Goal: Communication & Community: Answer question/provide support

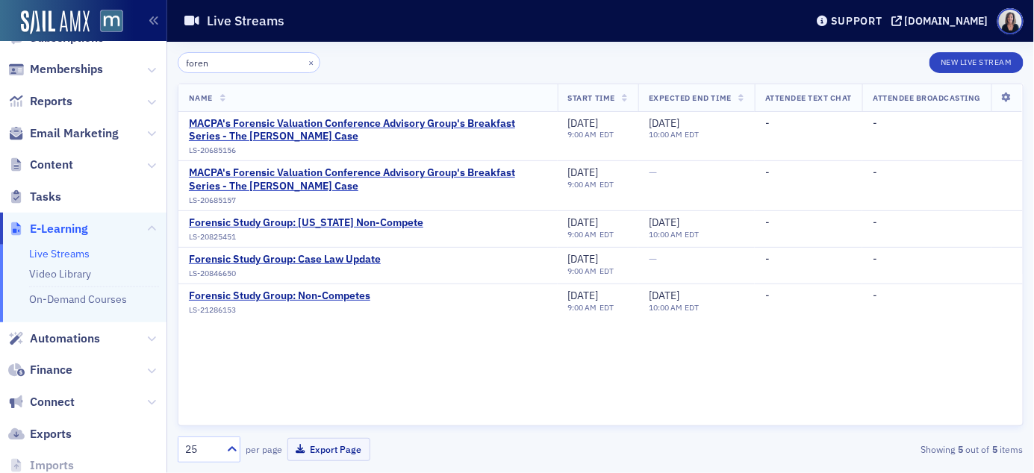
scroll to position [274, 0]
click at [294, 297] on div "Forensic Study Group: Non-Competes" at bounding box center [279, 296] width 181 height 13
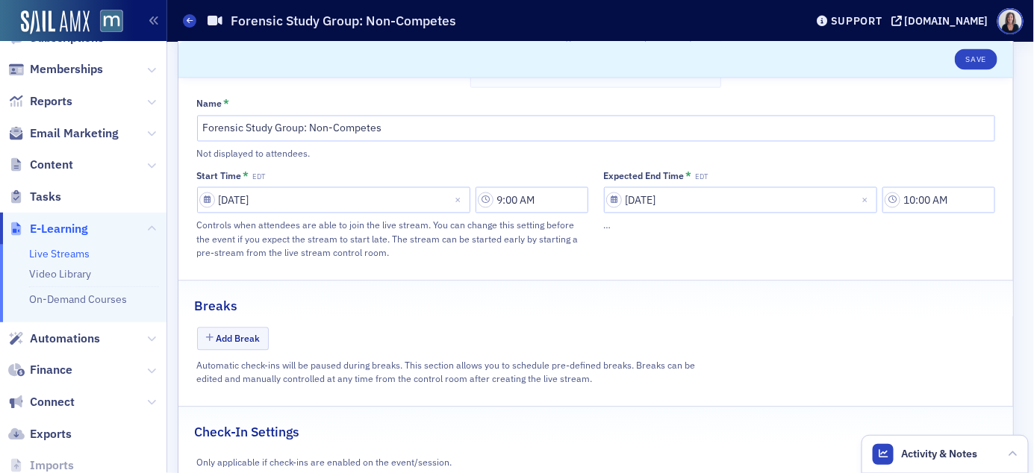
scroll to position [1003, 0]
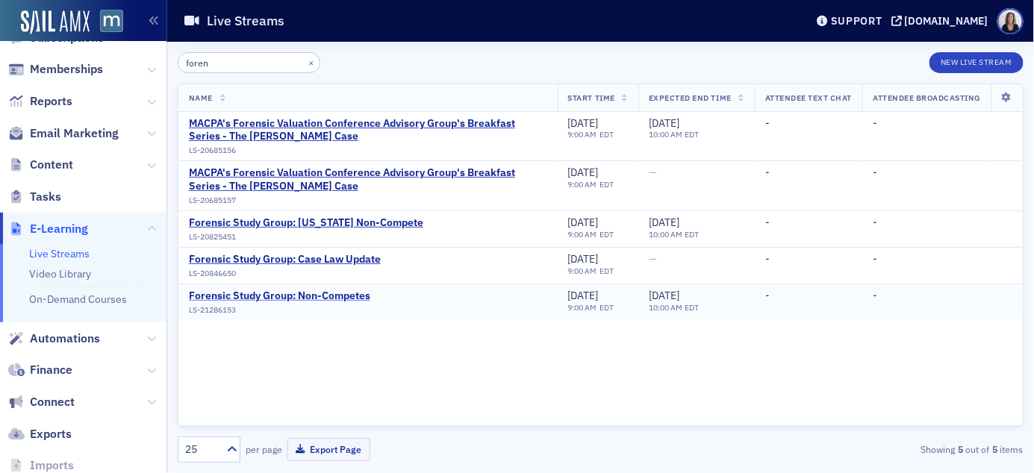
click at [343, 296] on div "Forensic Study Group: Non-Competes" at bounding box center [279, 296] width 181 height 13
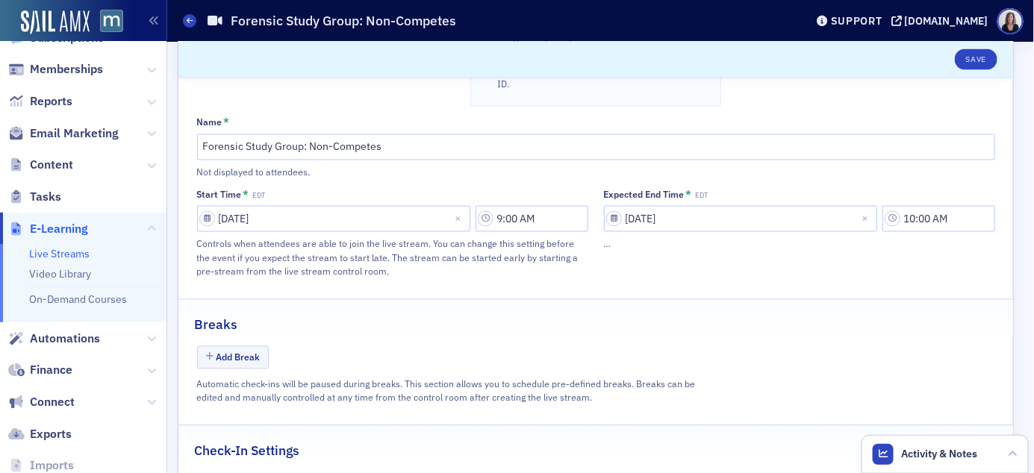
scroll to position [789, 0]
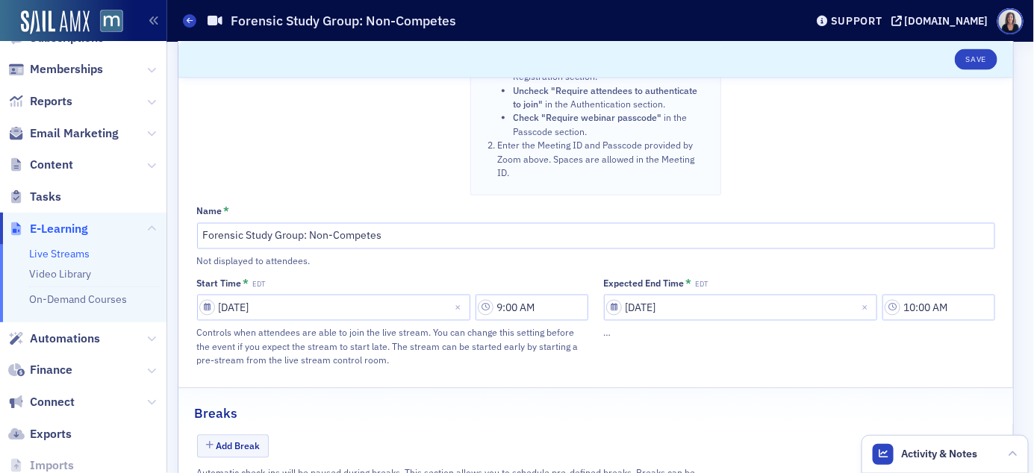
click at [81, 252] on link "Live Streams" at bounding box center [59, 253] width 60 height 13
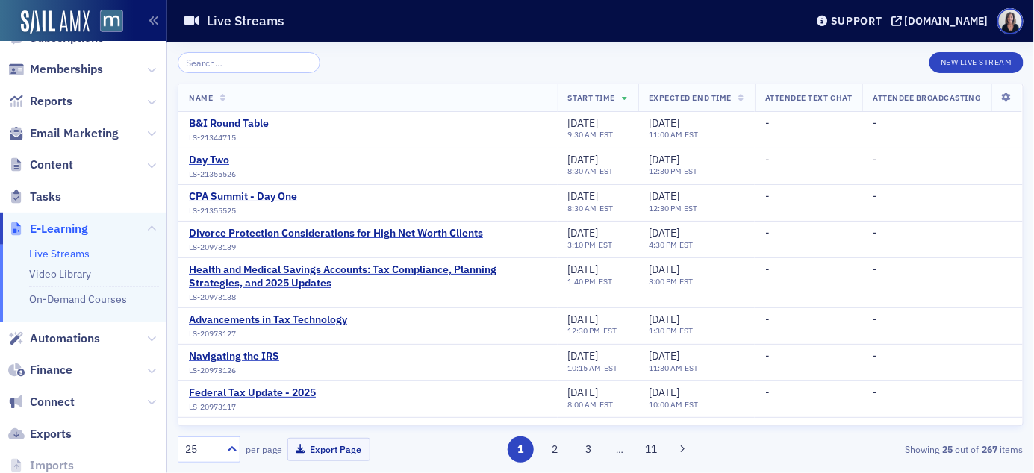
click at [217, 64] on input "search" at bounding box center [249, 62] width 143 height 21
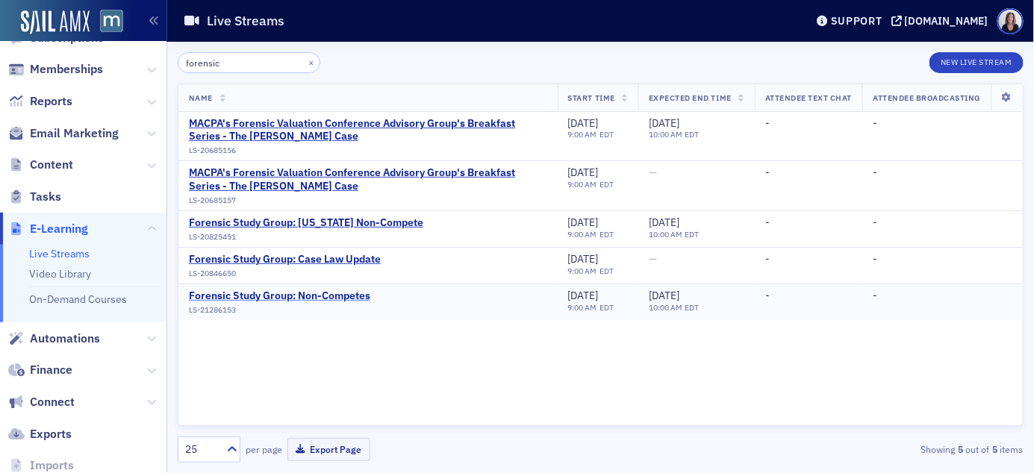
type input "forensic"
click at [228, 296] on div "Forensic Study Group: Non-Competes" at bounding box center [279, 296] width 181 height 13
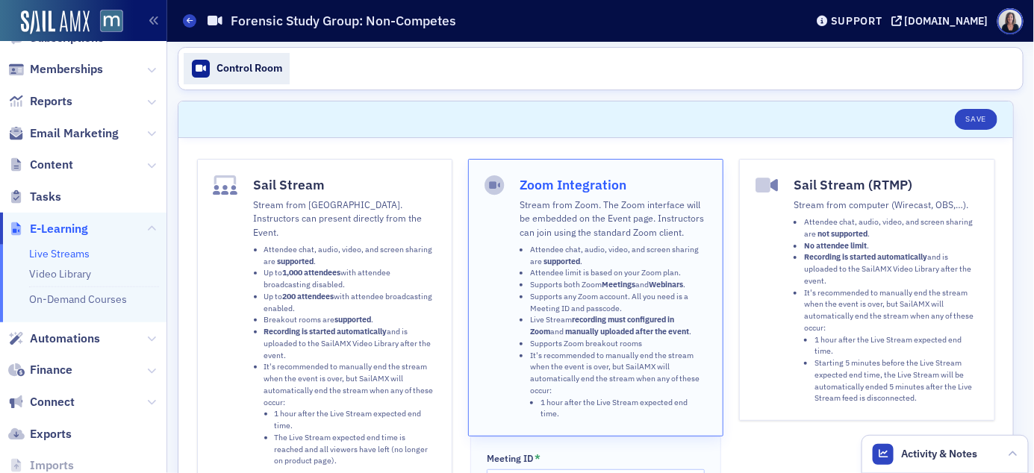
click at [235, 68] on div "Control Room" at bounding box center [250, 68] width 66 height 13
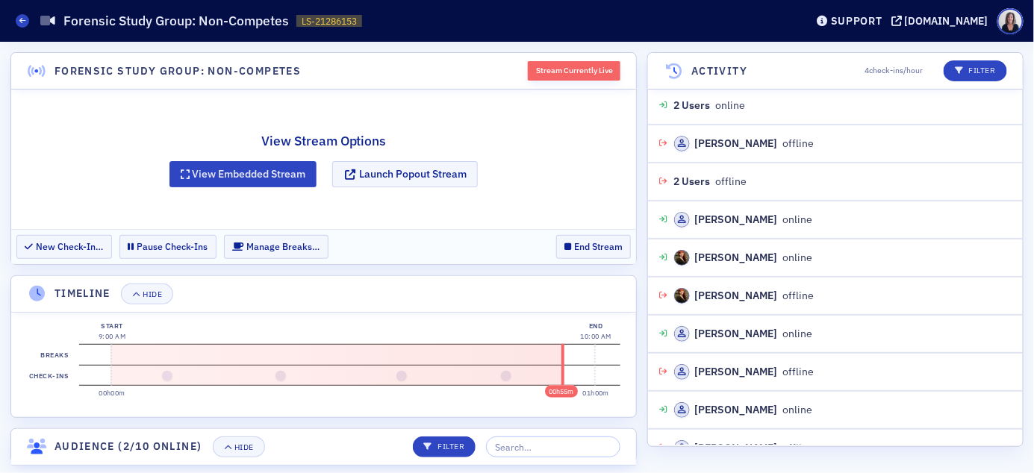
scroll to position [1964, 0]
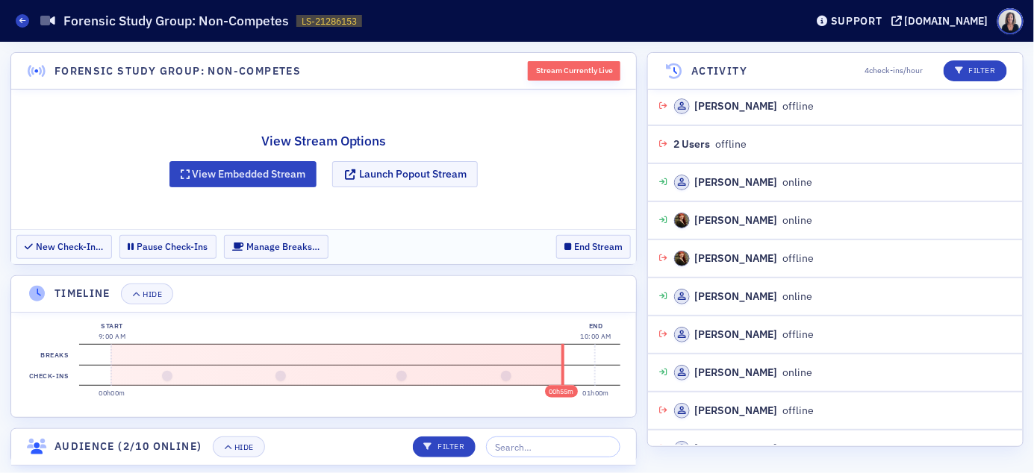
click at [585, 74] on div "Stream Currently Live" at bounding box center [574, 70] width 93 height 19
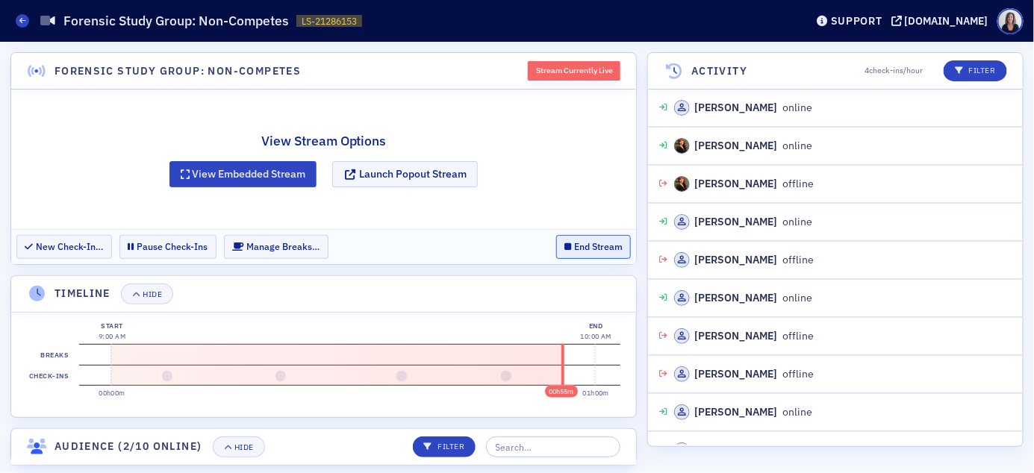
click at [600, 246] on button "End Stream" at bounding box center [593, 246] width 75 height 23
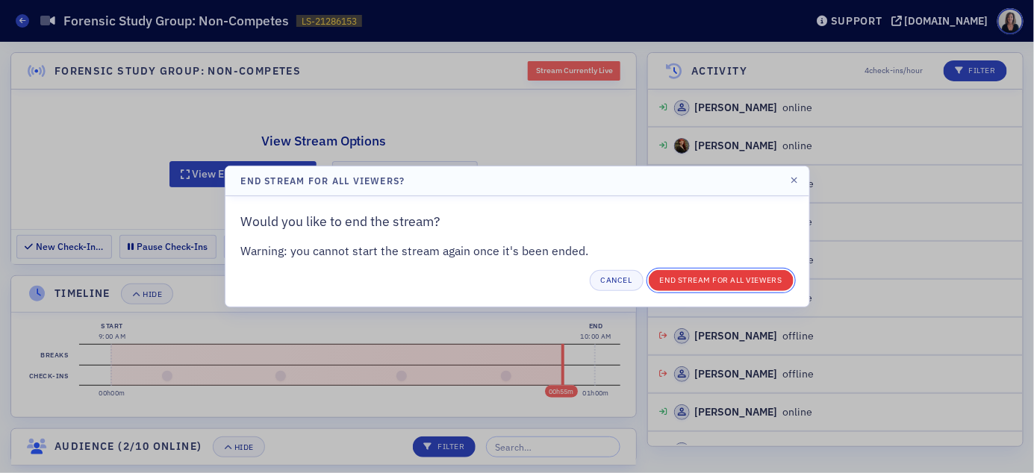
click at [720, 284] on button "End Stream for all Viewers" at bounding box center [721, 280] width 145 height 21
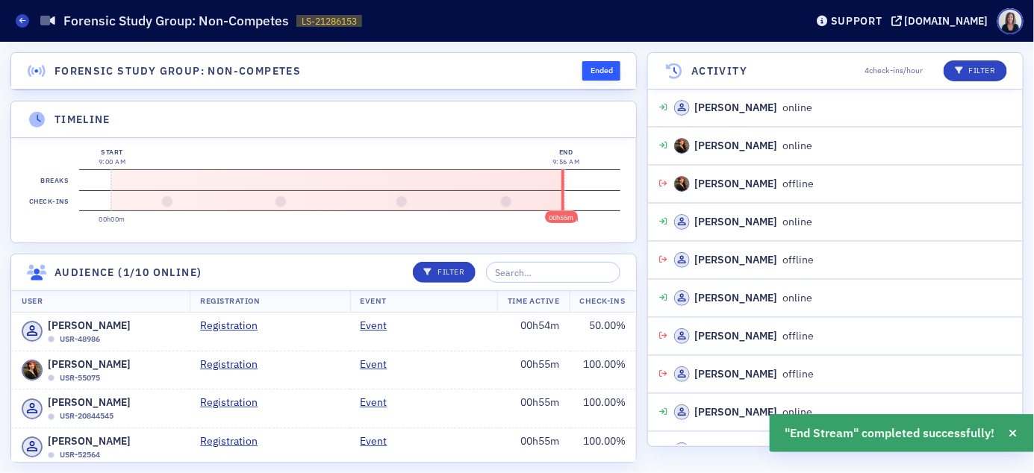
scroll to position [2076, 0]
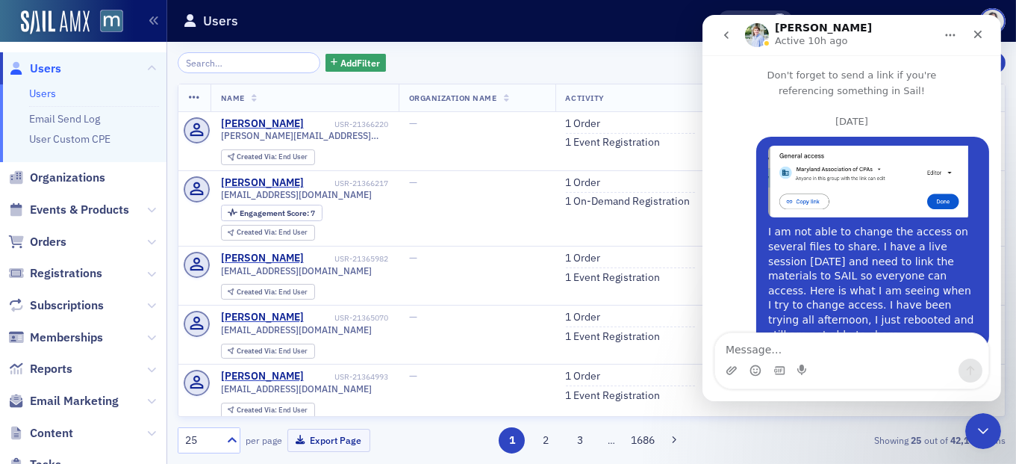
scroll to position [332, 0]
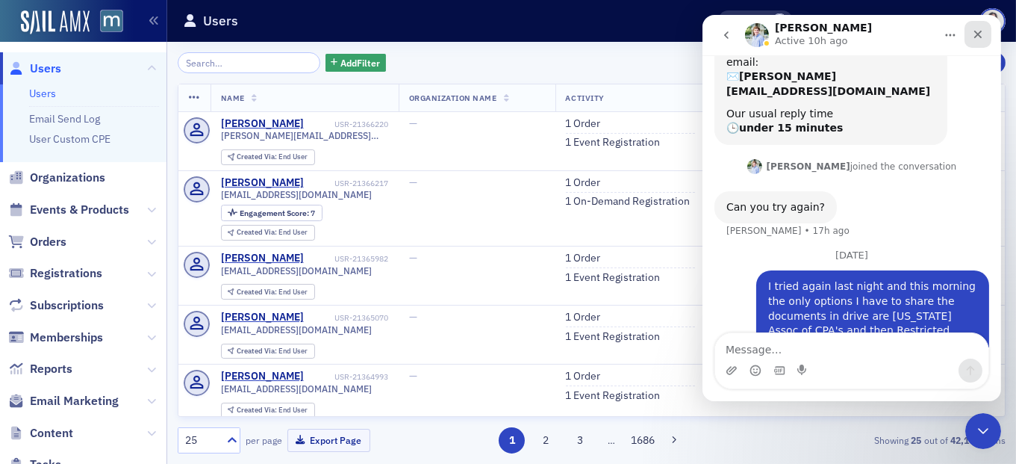
click at [978, 37] on icon "Close" at bounding box center [977, 34] width 12 height 12
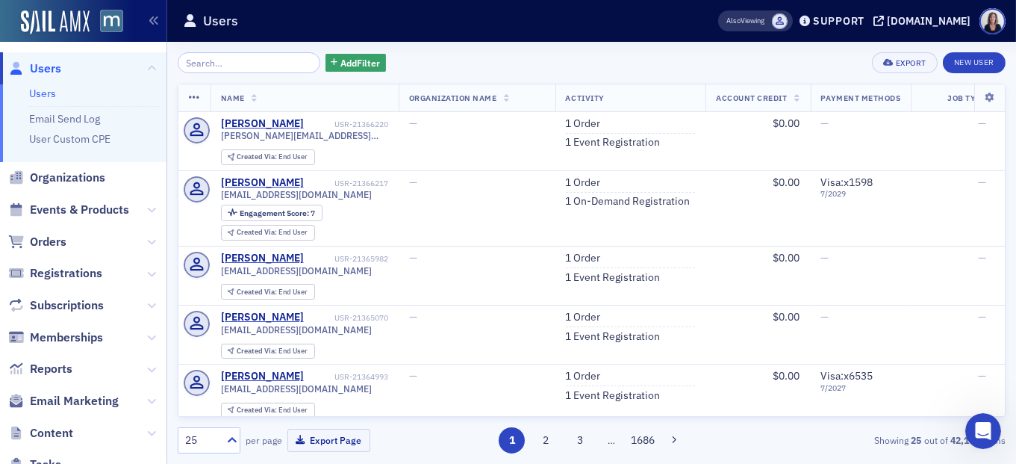
scroll to position [332, 0]
click at [52, 67] on span "Users" at bounding box center [45, 68] width 31 height 16
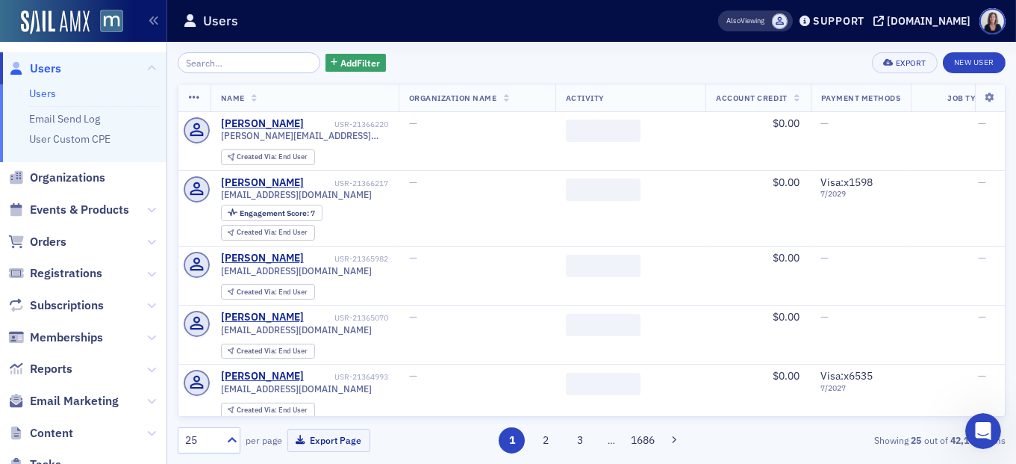
click at [208, 59] on input "search" at bounding box center [249, 62] width 143 height 21
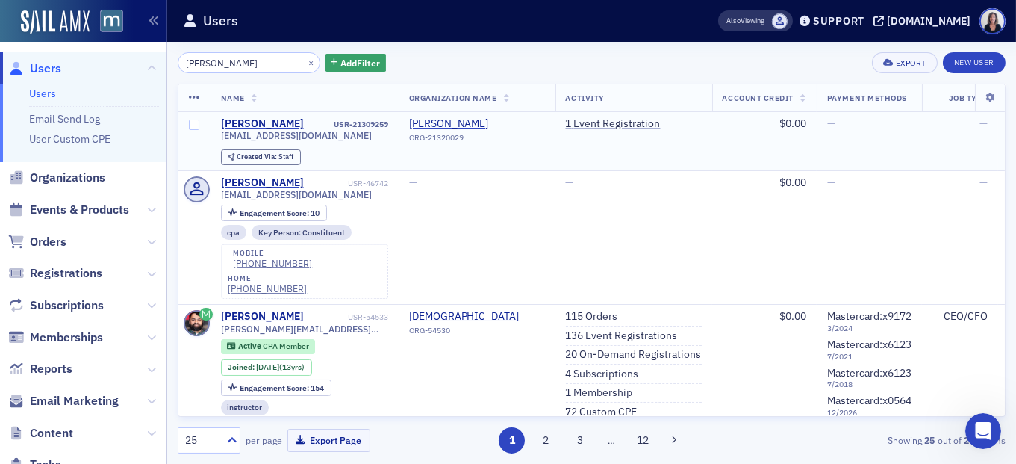
type input "Tim Naddy"
drag, startPoint x: 341, startPoint y: 133, endPoint x: 217, endPoint y: 131, distance: 124.0
click at [217, 131] on td "Tim Naddy USR-21309259 drnaddy221b@gmail.com Created Via : Staff" at bounding box center [305, 141] width 188 height 59
copy span "drnaddy221b@gmail.com"
click at [241, 122] on div "Tim Naddy" at bounding box center [262, 123] width 83 height 13
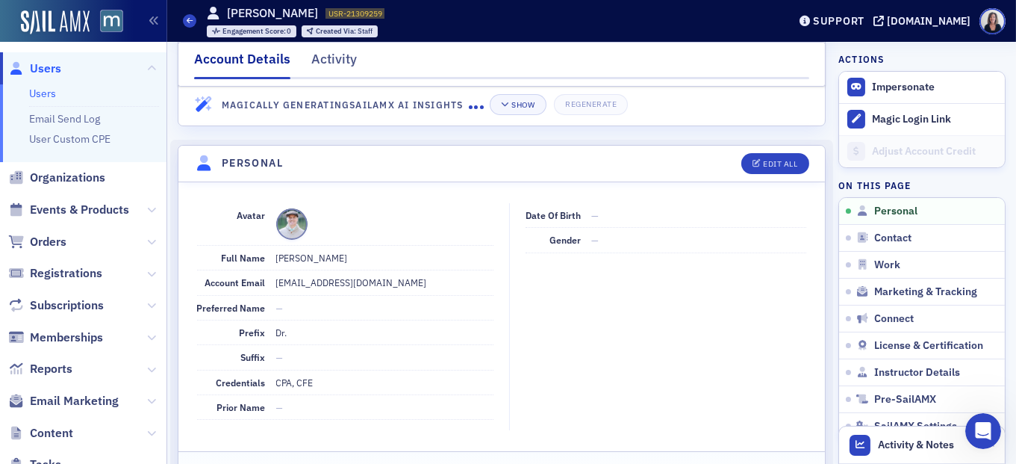
scroll to position [116, 0]
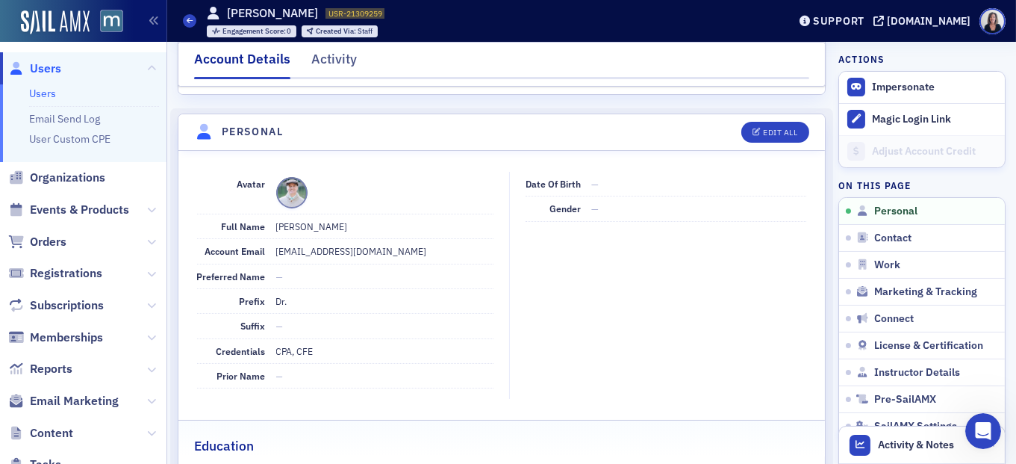
click at [367, 336] on dd "—" at bounding box center [385, 326] width 218 height 24
drag, startPoint x: 358, startPoint y: 341, endPoint x: 323, endPoint y: 350, distance: 35.5
click at [323, 350] on dd "CPA, CFE" at bounding box center [385, 351] width 218 height 24
copy dd "CPA, CFE"
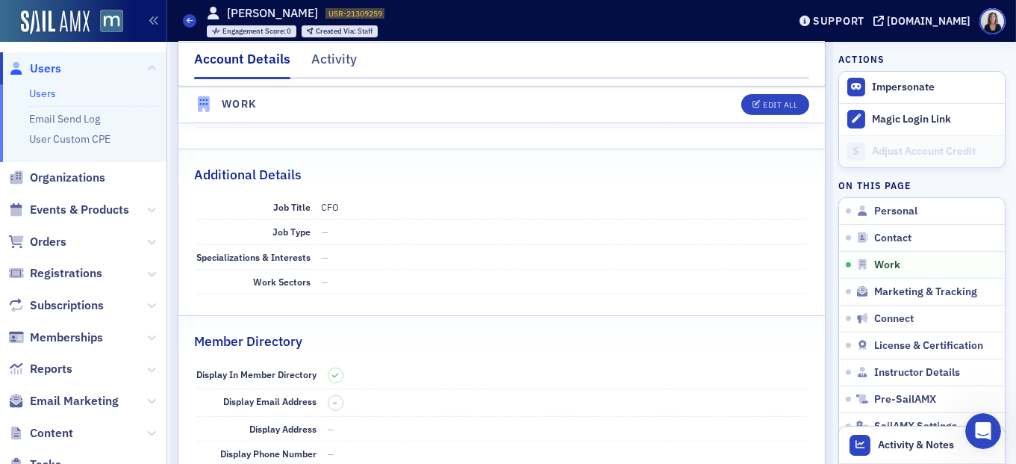
scroll to position [1012, 0]
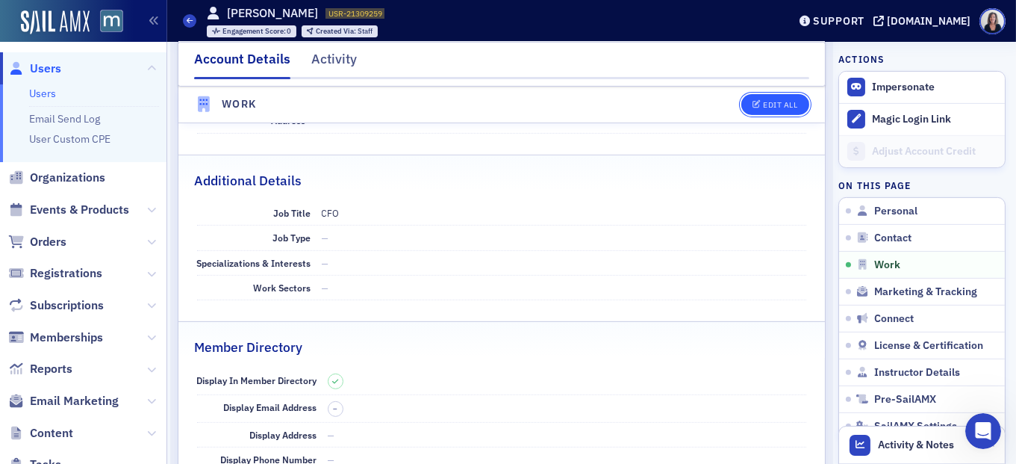
click at [794, 102] on div "Edit All" at bounding box center [780, 105] width 34 height 8
select select "US"
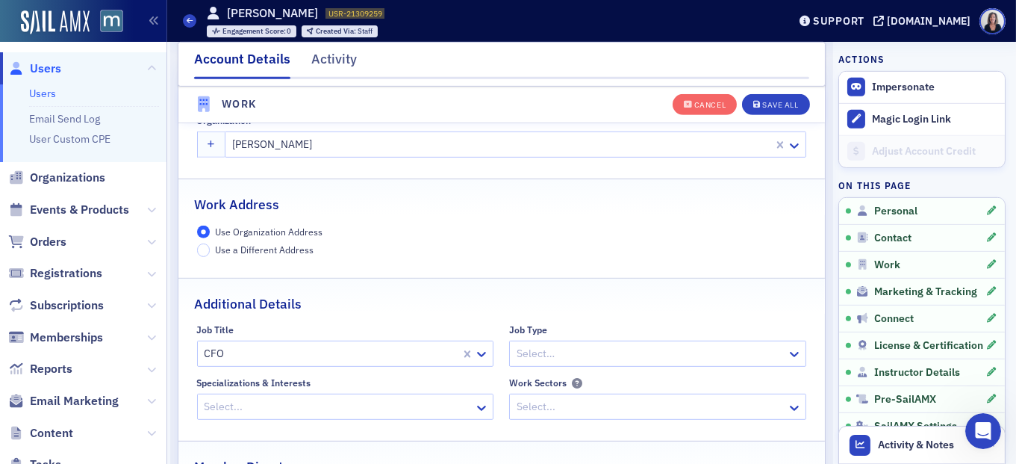
scroll to position [1183, 0]
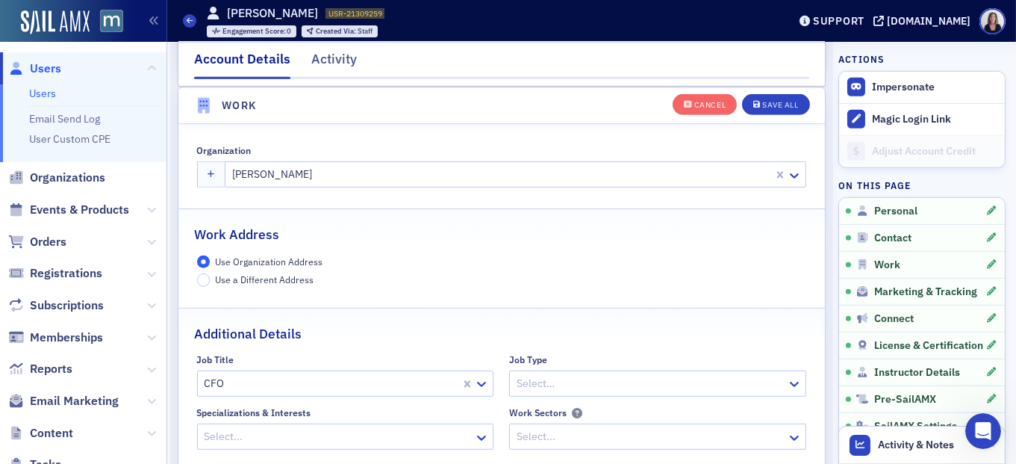
click at [408, 379] on div at bounding box center [331, 383] width 257 height 19
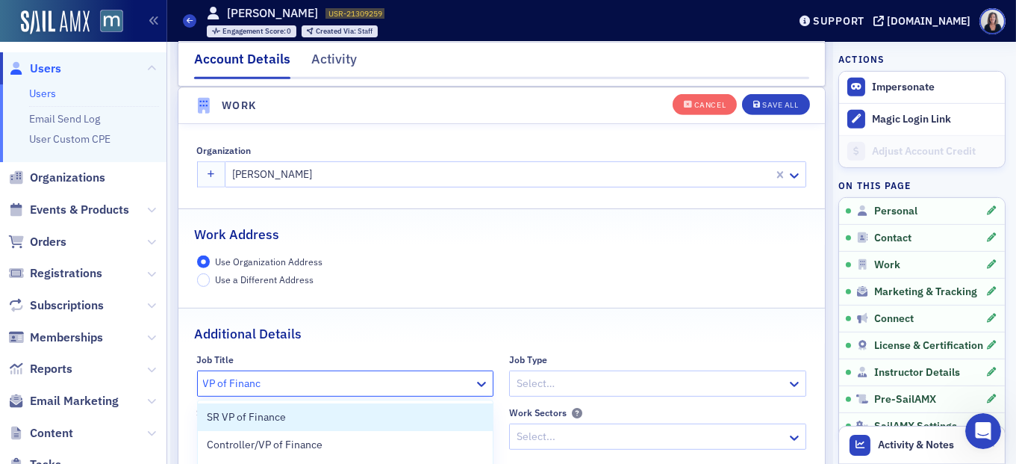
type input "VP of Finance"
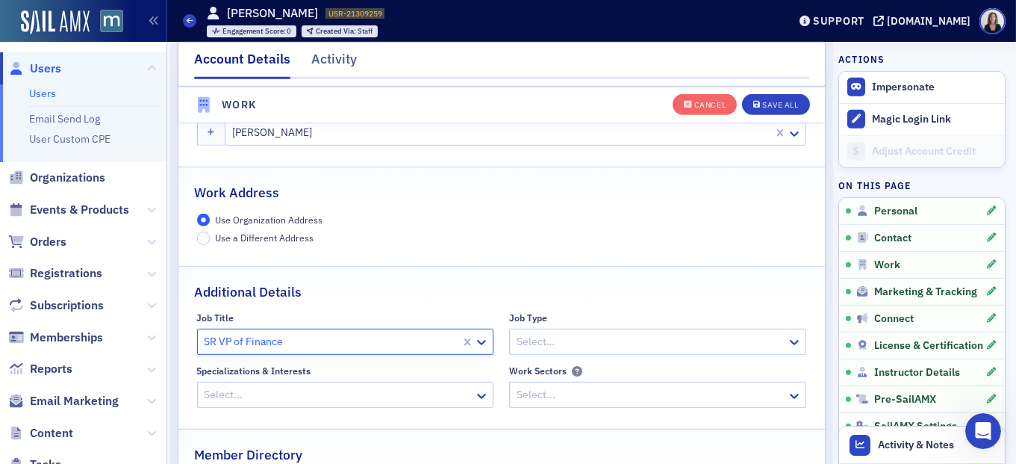
scroll to position [1230, 0]
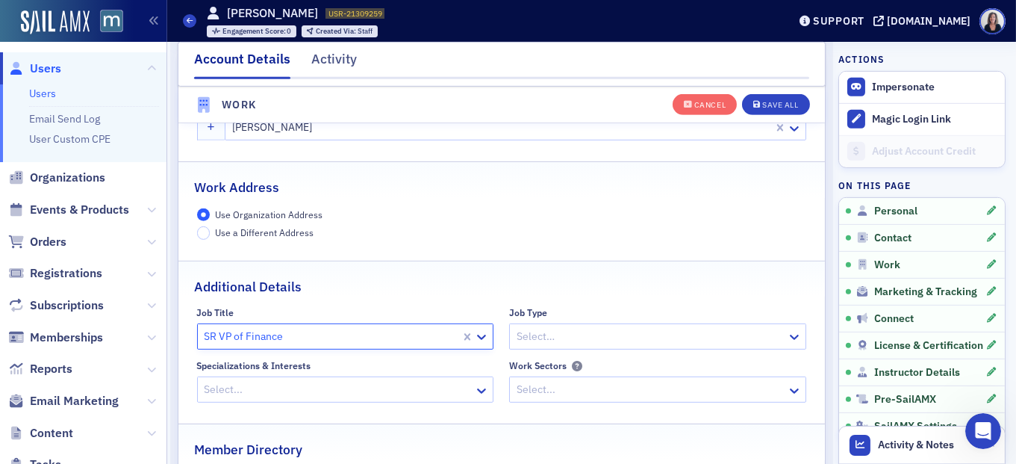
click at [292, 331] on div at bounding box center [331, 336] width 257 height 19
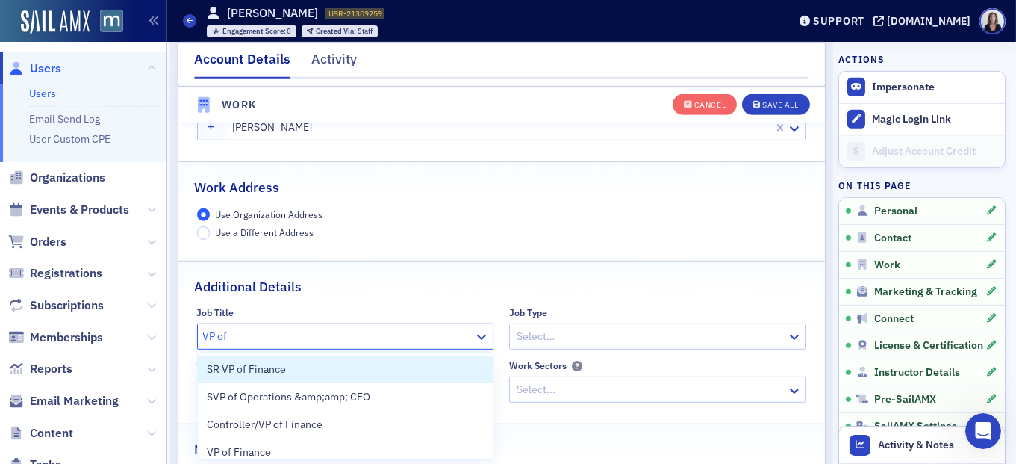
type input "VP of F"
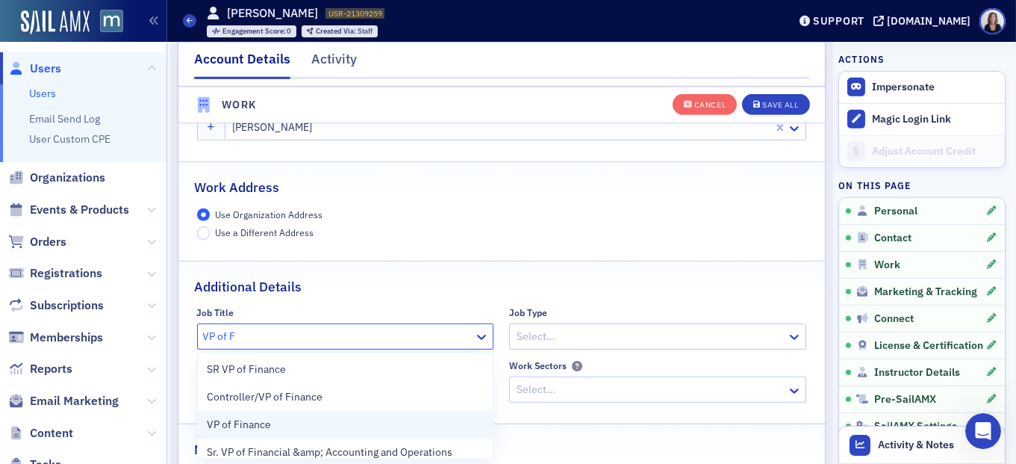
click at [350, 426] on div "VP of Finance" at bounding box center [346, 425] width 278 height 16
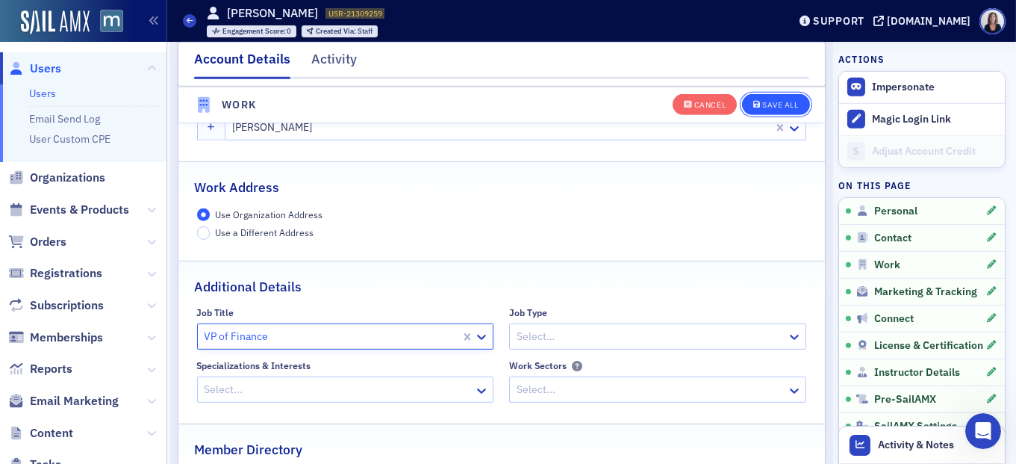
click at [784, 102] on div "Save All" at bounding box center [780, 105] width 36 height 8
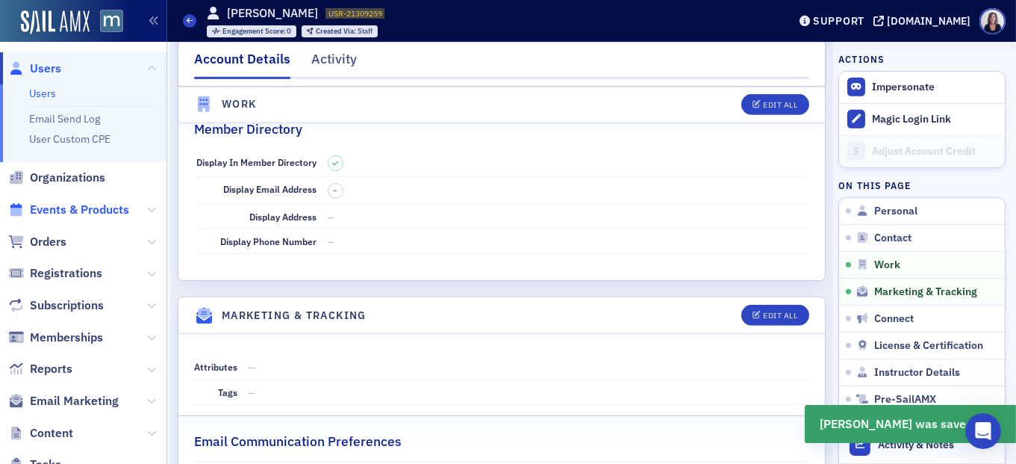
click at [93, 210] on span "Events & Products" at bounding box center [79, 210] width 99 height 16
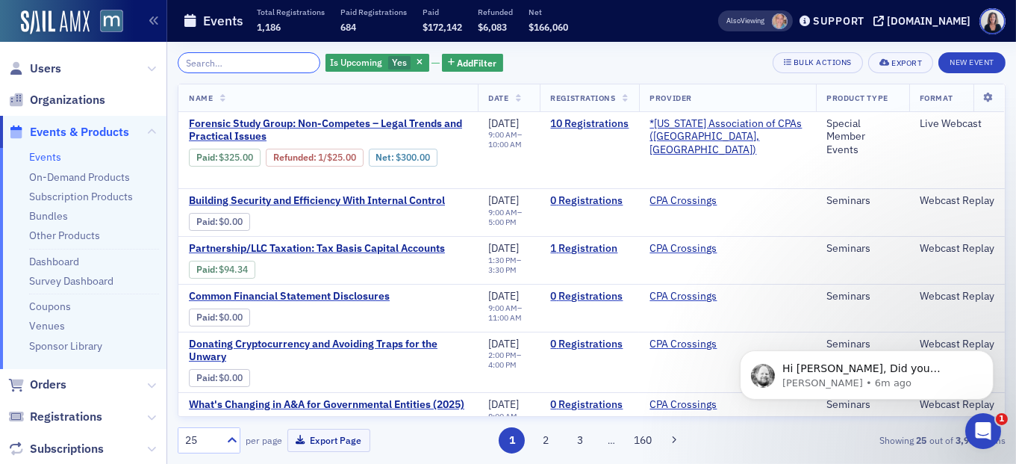
scroll to position [463, 0]
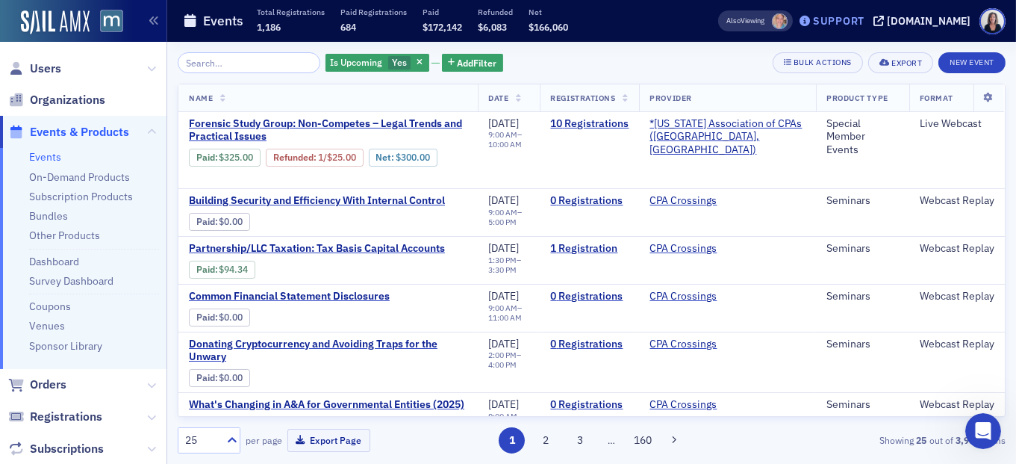
click at [865, 22] on div "Support" at bounding box center [839, 20] width 52 height 13
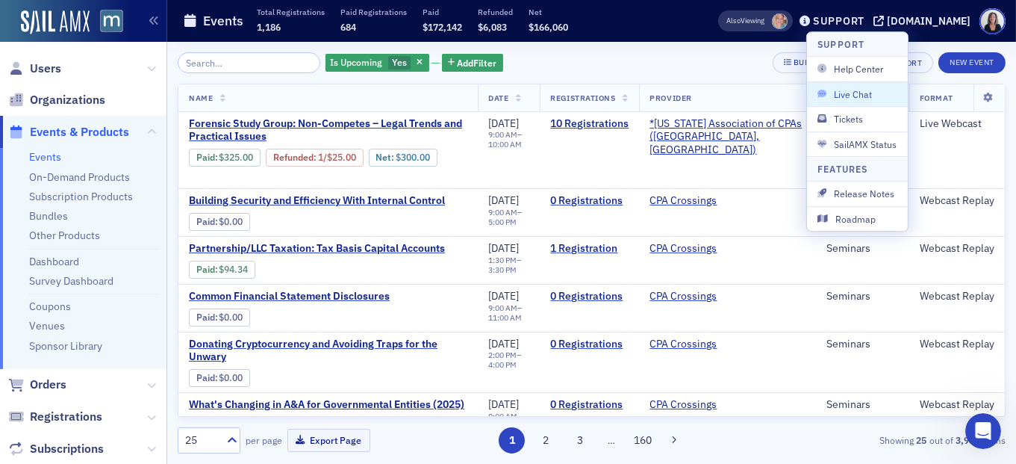
click at [882, 89] on span "Live Chat" at bounding box center [858, 93] width 80 height 13
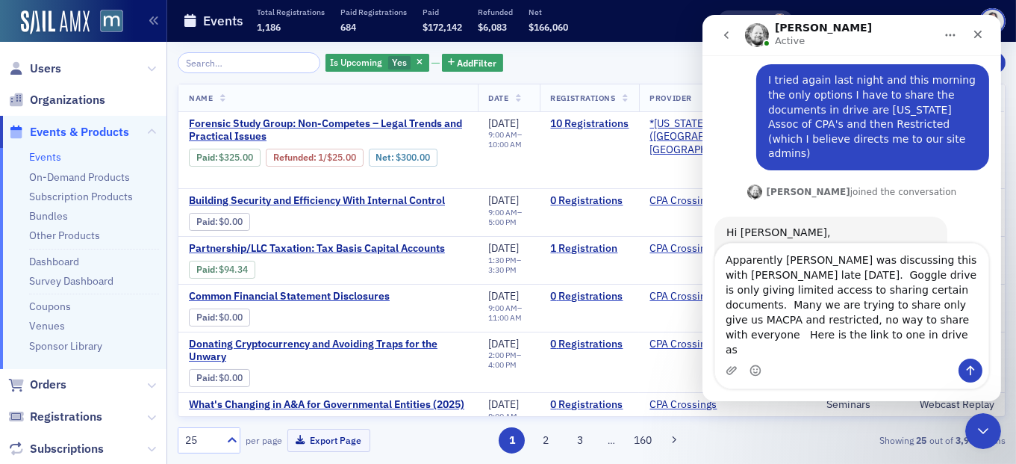
scroll to position [538, 0]
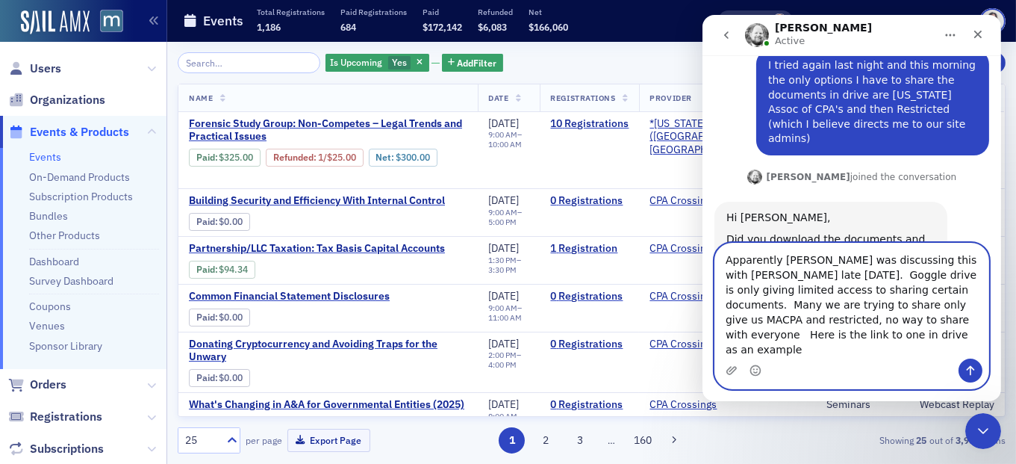
paste textarea "https://drive.google.com/file/d/1n0zHhcL419Mh8gfCuVVX_fOaC1QtMTrs/view?usp=shar…"
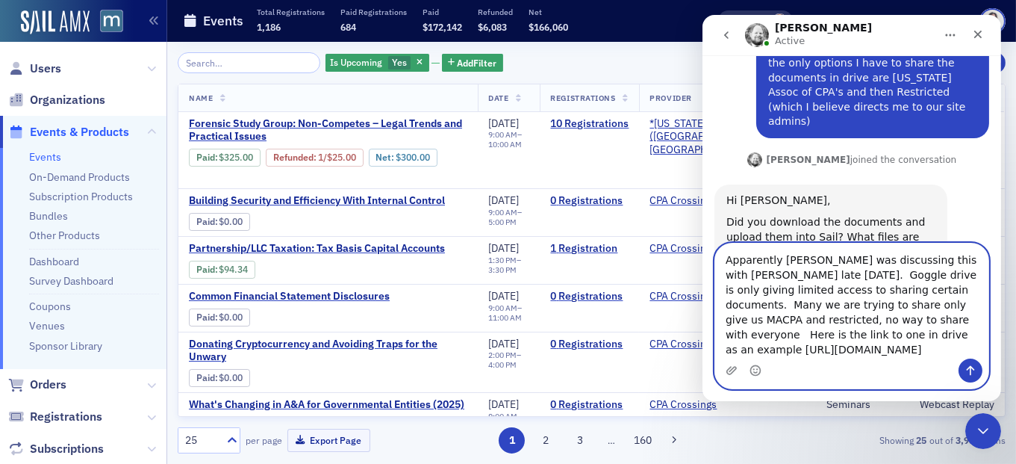
type textarea "Apparently Natalie was discussing this with Luke late yesterday. Goggle drive i…"
click at [969, 369] on icon "Send a message…" at bounding box center [970, 370] width 12 height 12
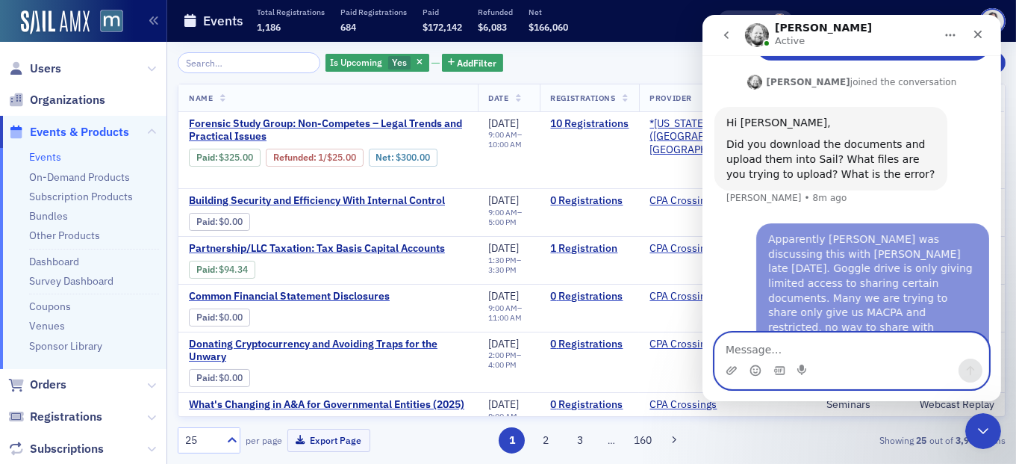
scroll to position [638, 0]
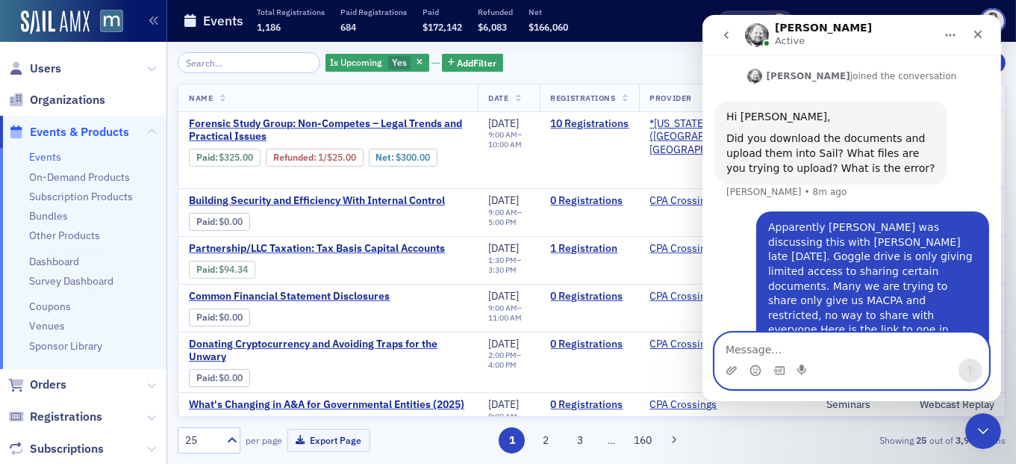
click at [895, 349] on textarea "Message…" at bounding box center [851, 345] width 273 height 25
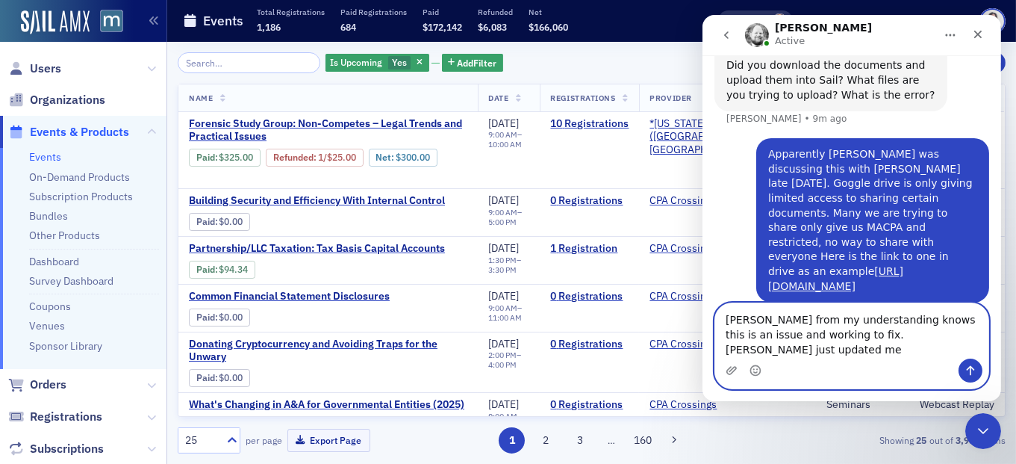
scroll to position [711, 0]
type textarea "Luke from my understanding knows this is an issue and working to fix. Natalie j…"
click at [974, 370] on icon "Send a message…" at bounding box center [970, 370] width 12 height 12
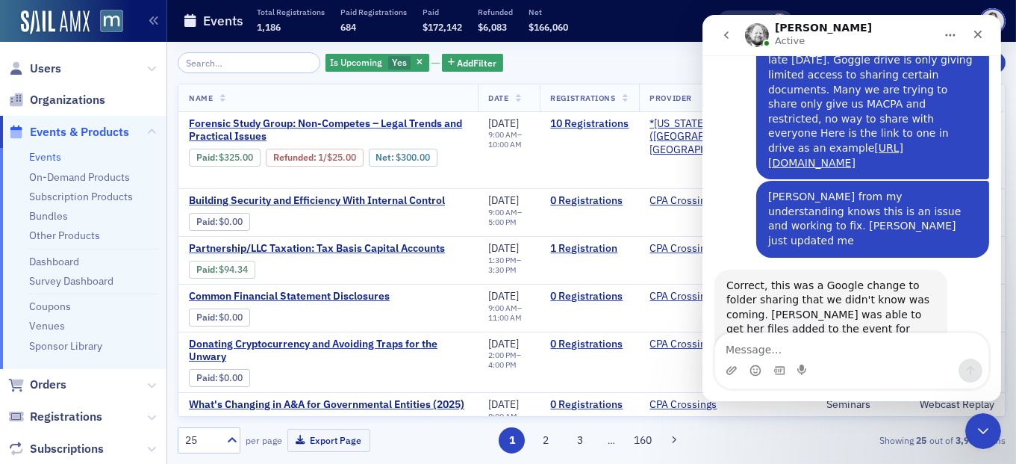
scroll to position [820, 0]
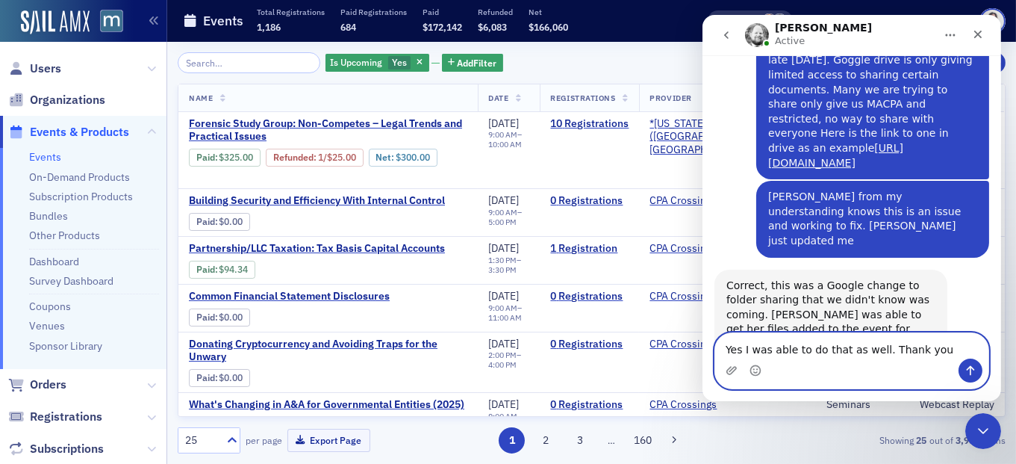
type textarea "Yes I was able to do that as well. Thank you"
click at [968, 370] on icon "Send a message…" at bounding box center [970, 370] width 12 height 12
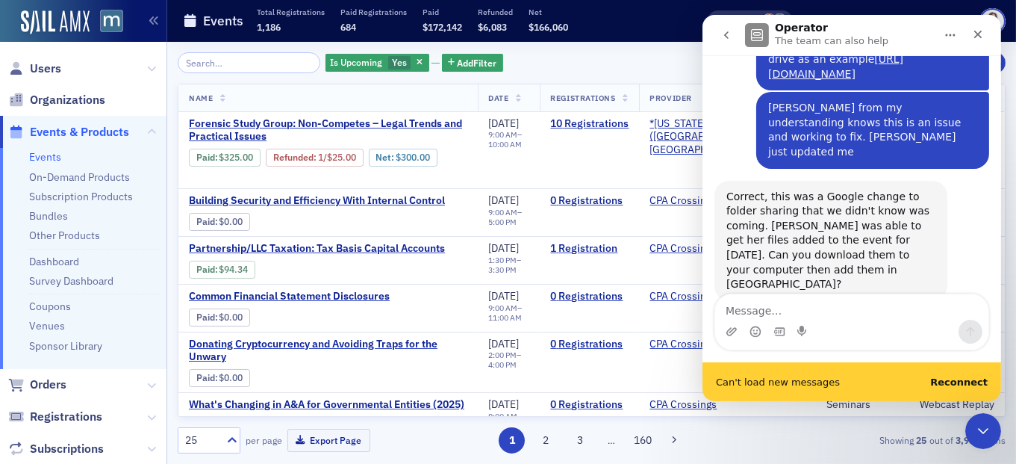
scroll to position [921, 0]
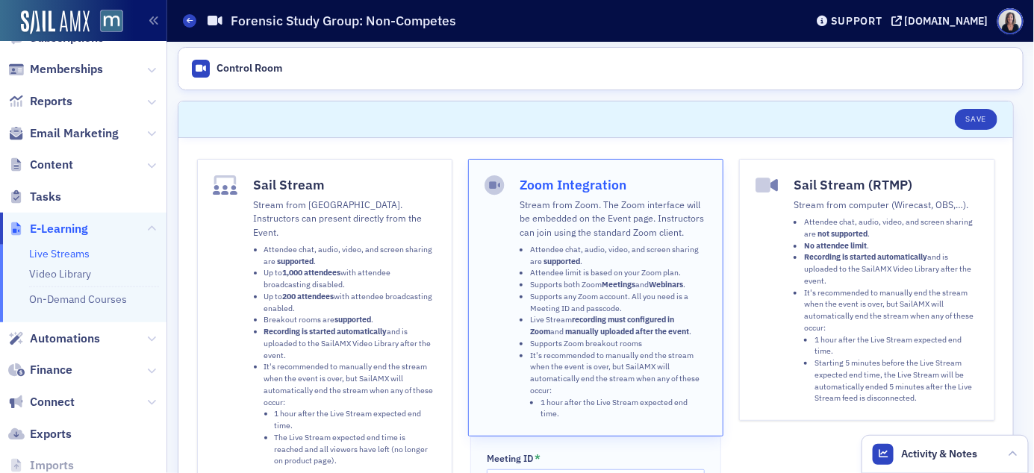
scroll to position [762, 0]
